Goal: Task Accomplishment & Management: Use online tool/utility

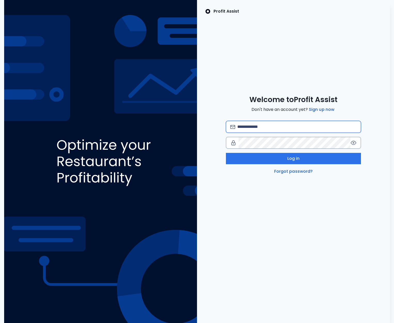
click at [289, 128] on input "email" at bounding box center [296, 126] width 119 height 11
type input "**********"
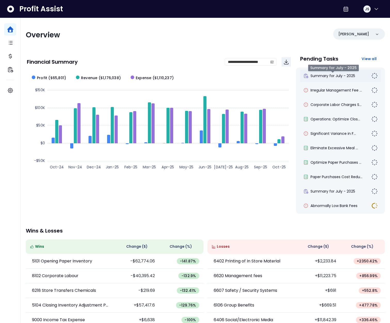
click at [340, 74] on span "Summary for July - 2025" at bounding box center [332, 75] width 45 height 5
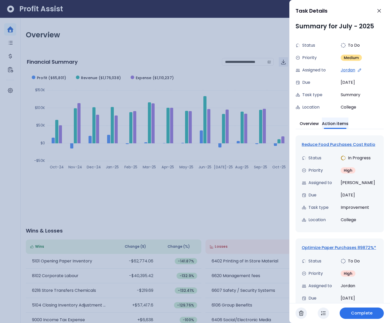
click at [348, 123] on button "Action items" at bounding box center [335, 123] width 27 height 11
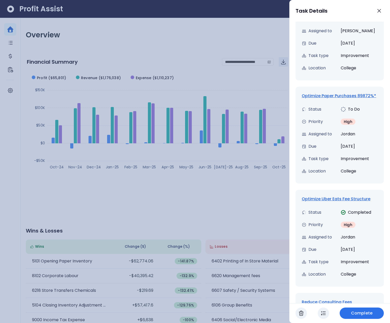
scroll to position [193, 0]
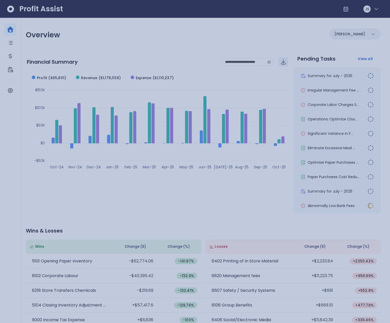
click at [266, 121] on div at bounding box center [195, 161] width 390 height 323
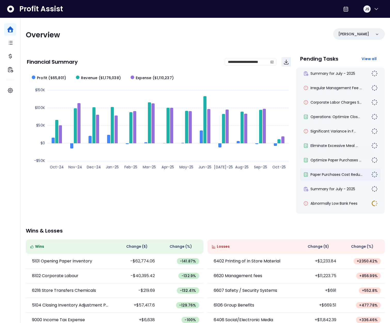
scroll to position [4, 0]
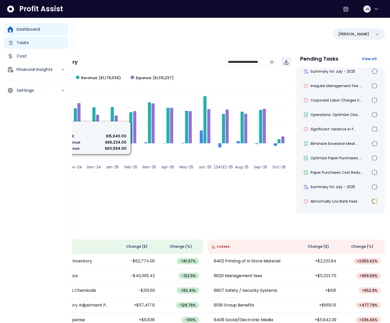
click at [14, 46] on div "Tasks" at bounding box center [36, 43] width 64 height 12
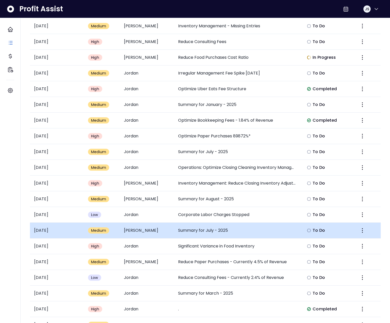
scroll to position [97, 0]
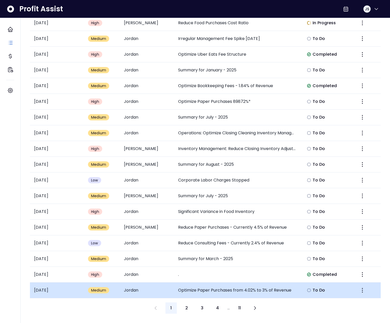
click at [223, 284] on td "Optimize Paper Purchases from 4.02% to 3% of Revenue" at bounding box center [237, 291] width 126 height 16
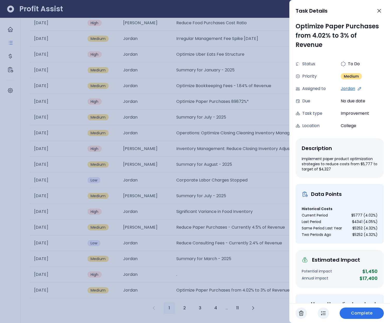
click at [232, 169] on div at bounding box center [195, 161] width 390 height 323
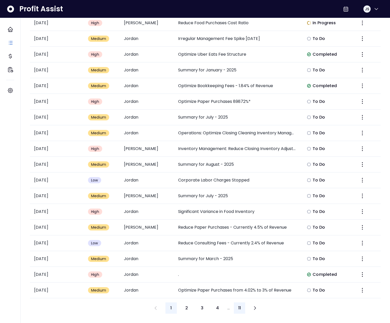
click at [237, 307] on button "11" at bounding box center [239, 308] width 11 height 11
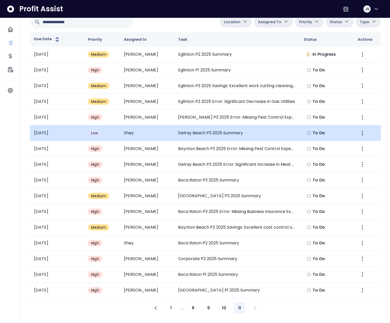
scroll to position [34, 0]
click at [221, 130] on td "Delray Beach P3 2025 Summary" at bounding box center [237, 133] width 126 height 16
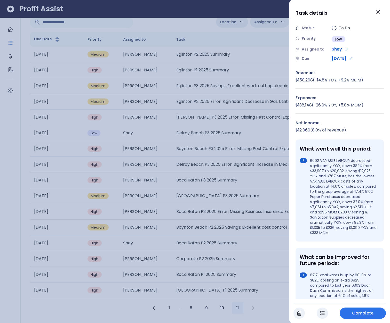
scroll to position [0, 0]
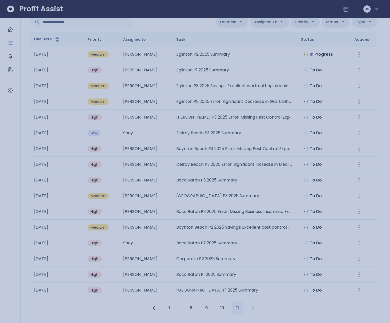
click at [239, 132] on div at bounding box center [195, 161] width 390 height 323
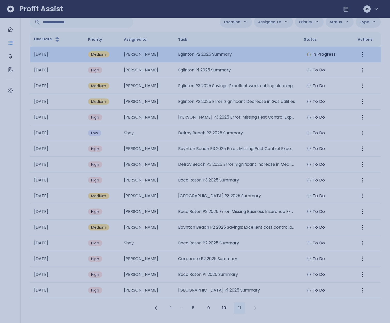
scroll to position [34, 0]
